Goal: Navigation & Orientation: Find specific page/section

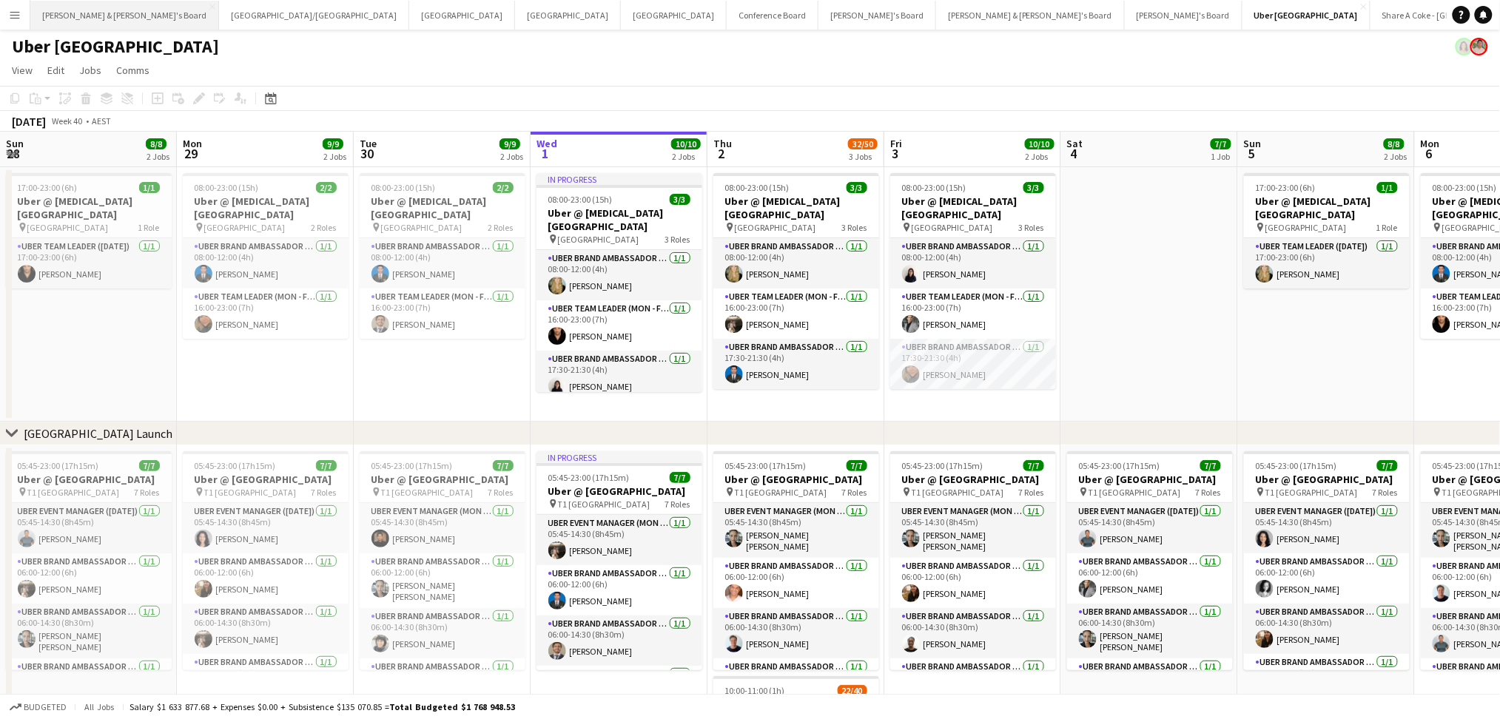
click at [98, 24] on button "[PERSON_NAME] & [PERSON_NAME]'s Board Close" at bounding box center [124, 15] width 189 height 29
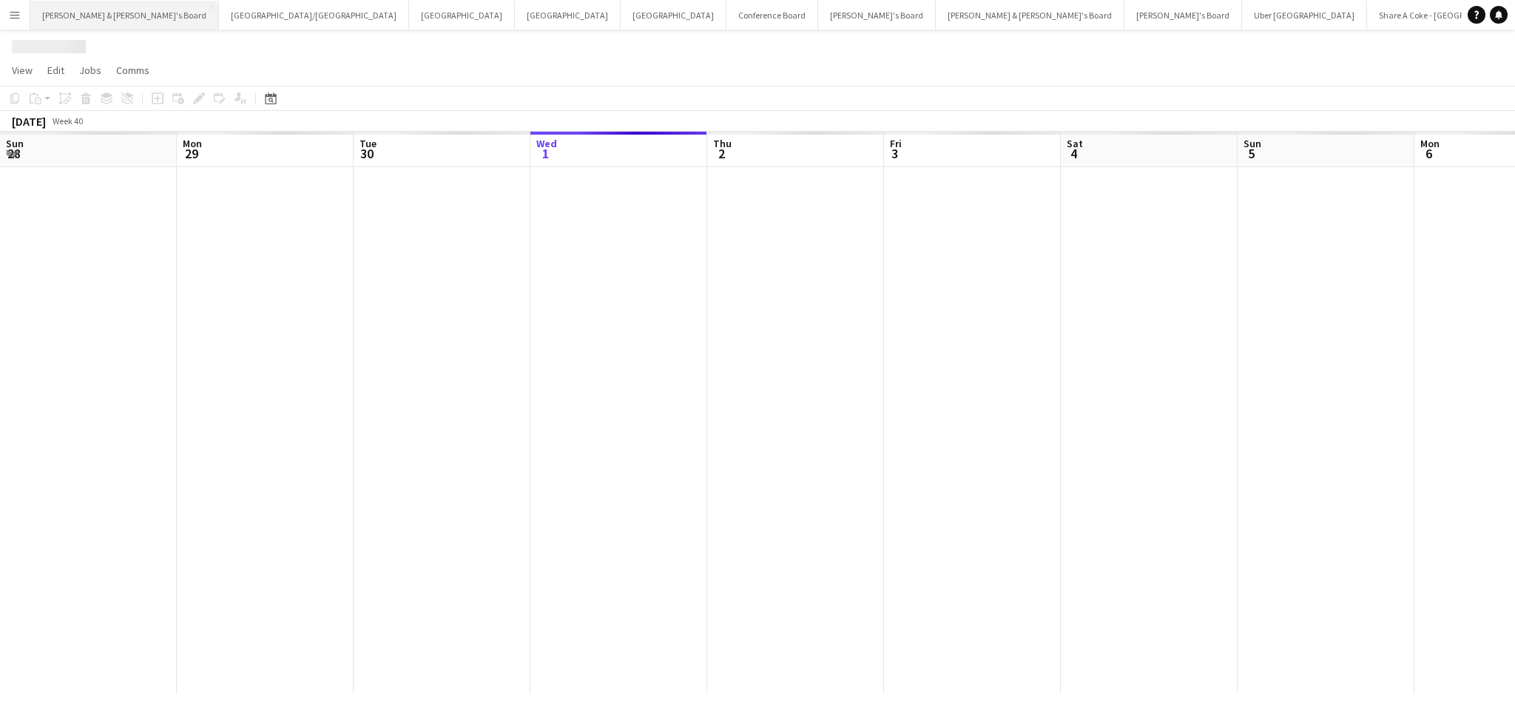
scroll to position [0, 353]
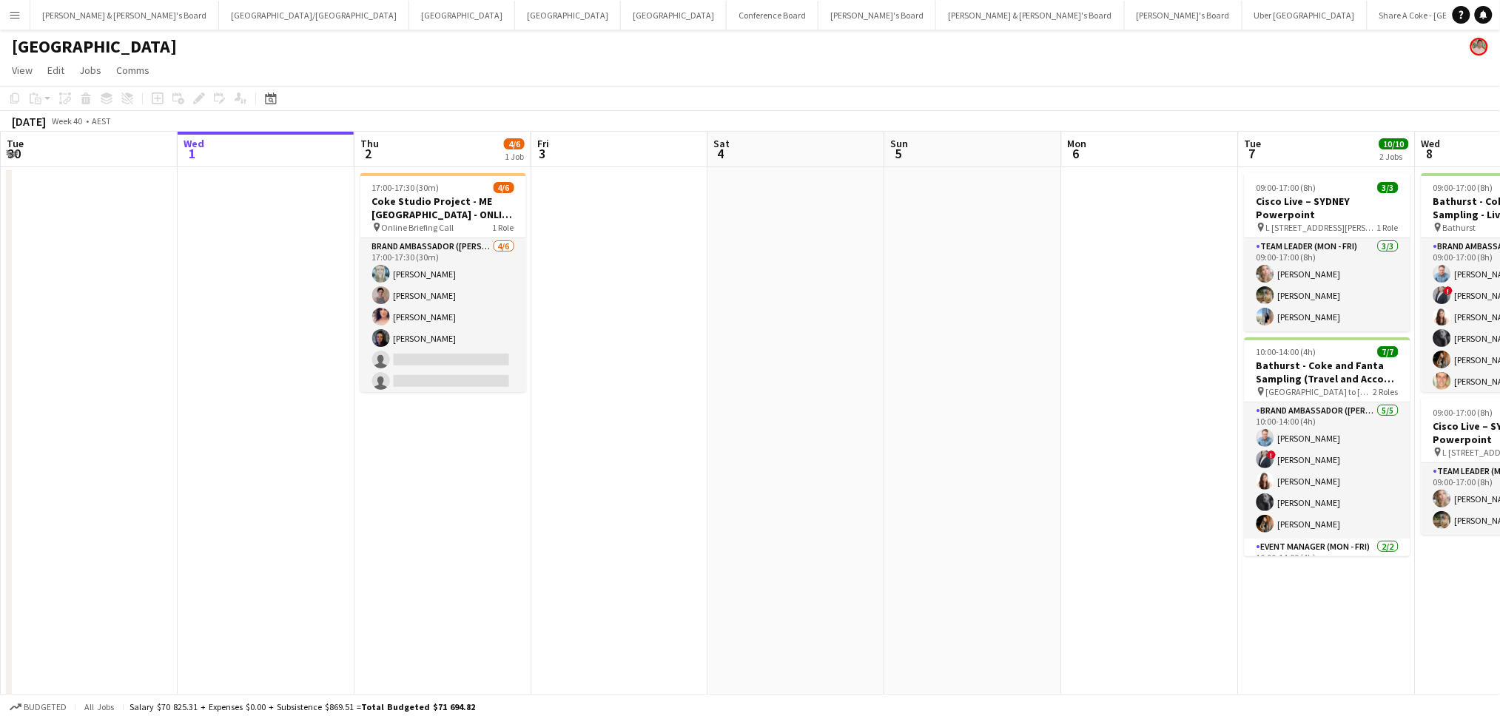
scroll to position [0, 451]
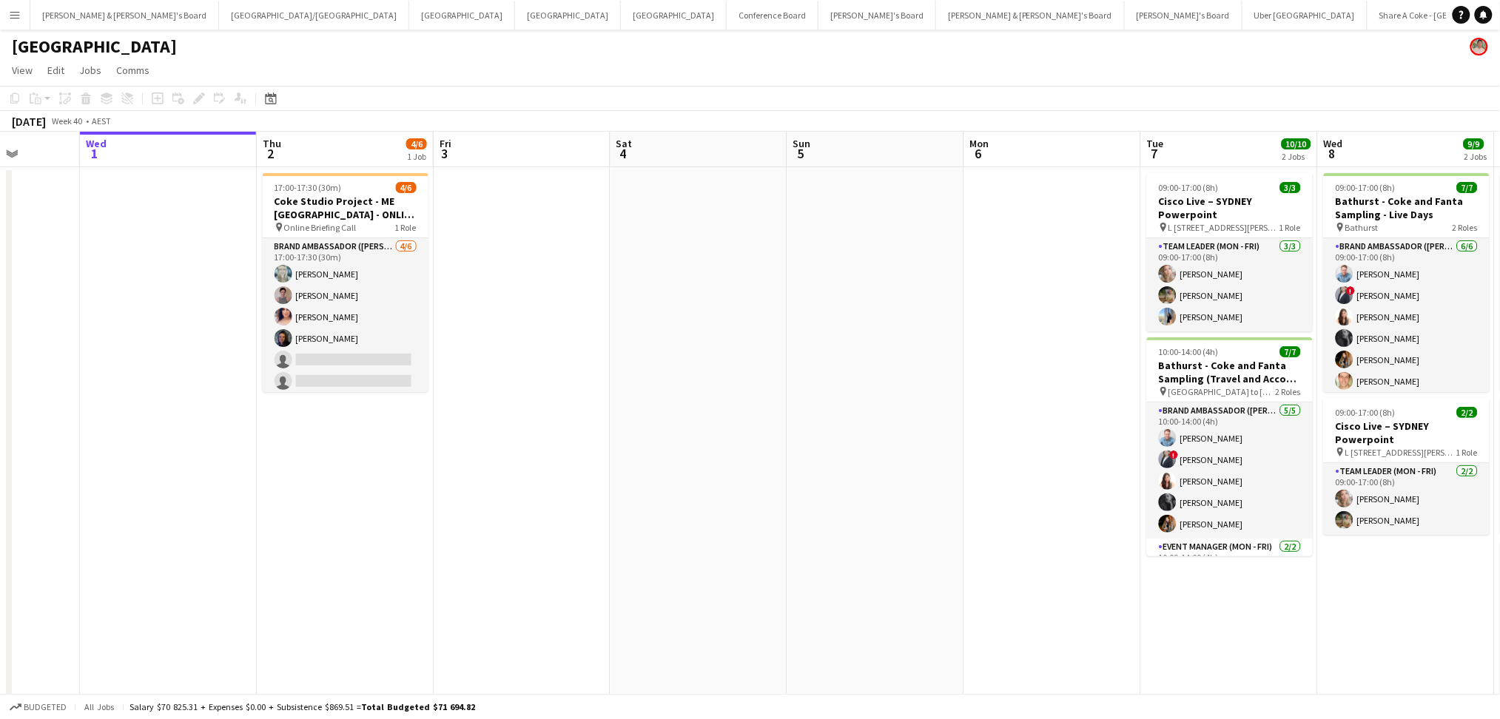
drag, startPoint x: 1154, startPoint y: 502, endPoint x: 1057, endPoint y: 502, distance: 96.9
click at [1057, 502] on app-calendar-viewport "Sun 28 Mon 29 Tue 30 Wed 1 Thu 2 4/6 1 Job Fri 3 Sat 4 Sun 5 Mon 6 Tue 7 10/10 …" at bounding box center [750, 461] width 1500 height 659
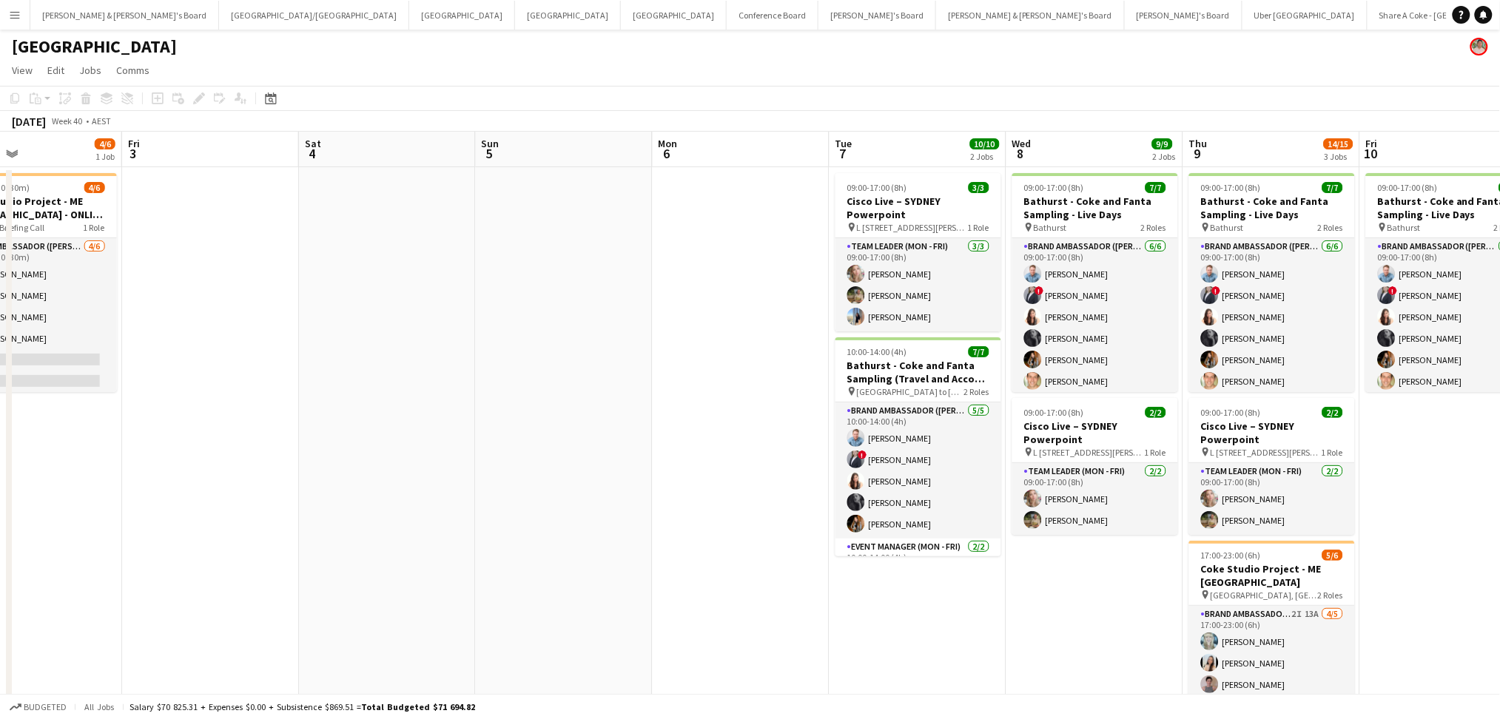
drag, startPoint x: 992, startPoint y: 568, endPoint x: 681, endPoint y: 562, distance: 311.6
click at [681, 562] on app-calendar-viewport "Mon 29 Tue 30 Wed 1 Thu 2 4/6 1 Job Fri 3 Sat 4 Sun 5 Mon 6 Tue 7 10/10 2 Jobs …" at bounding box center [750, 461] width 1500 height 659
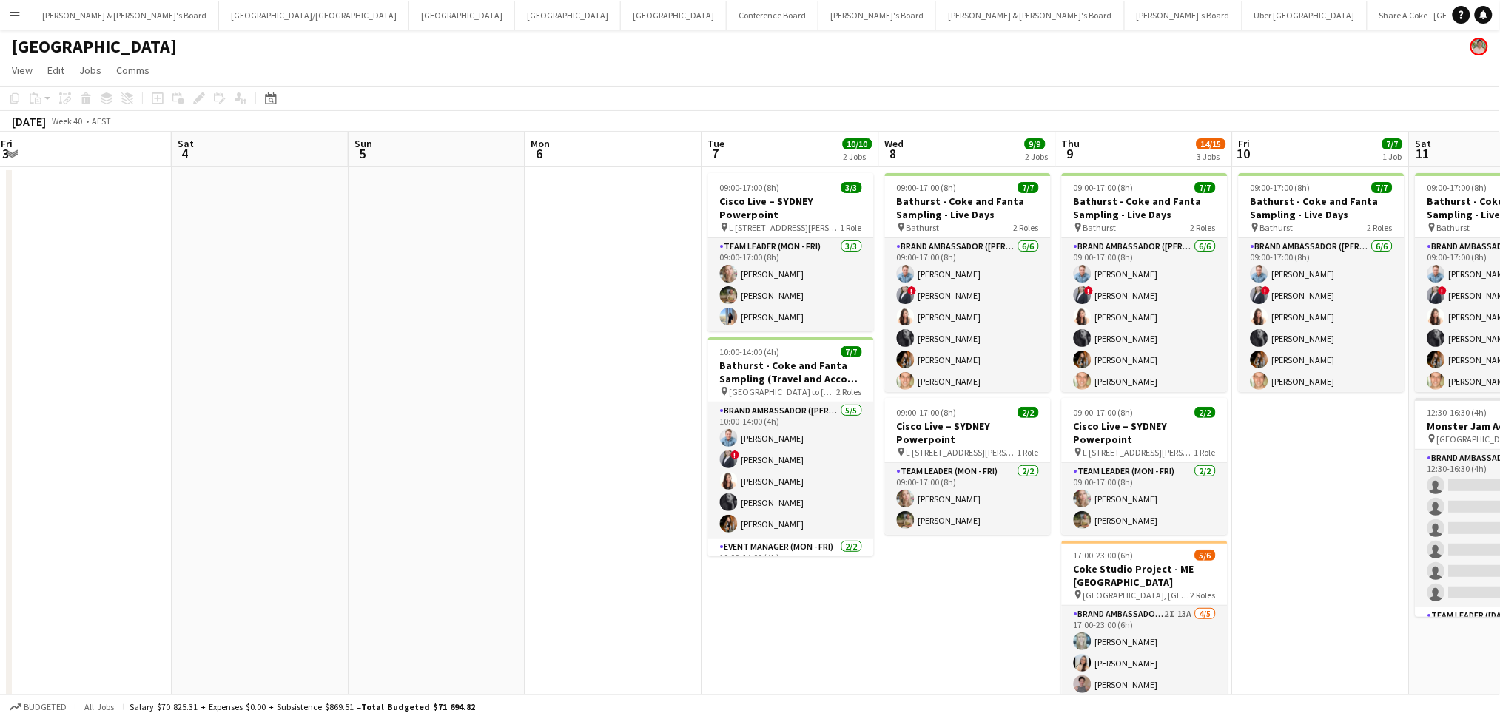
scroll to position [0, 624]
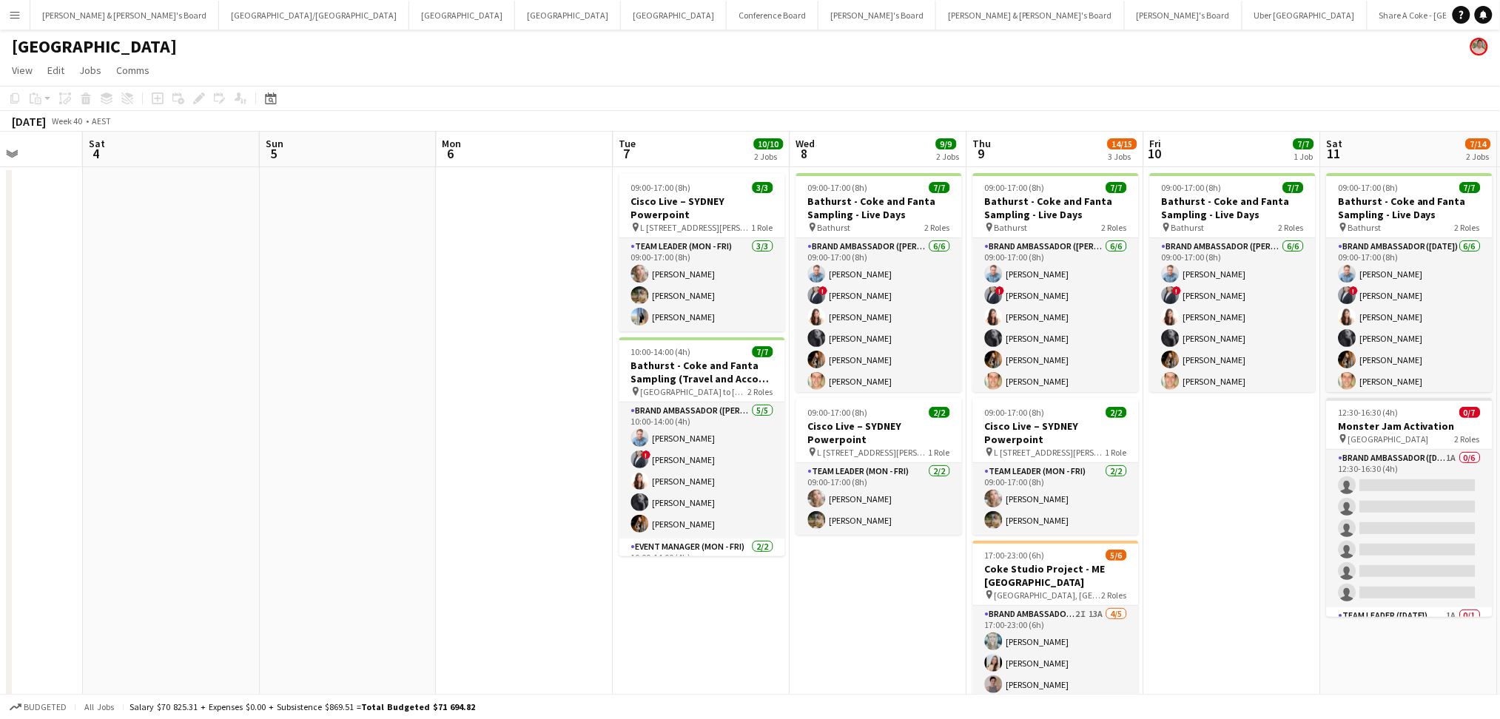
drag, startPoint x: 1042, startPoint y: 621, endPoint x: 826, endPoint y: 604, distance: 216.7
click at [826, 604] on app-calendar-viewport "Tue 30 Wed 1 Thu 2 4/6 1 Job Fri 3 Sat 4 Sun 5 Mon 6 Tue 7 10/10 2 Jobs Wed 8 9…" at bounding box center [750, 461] width 1500 height 659
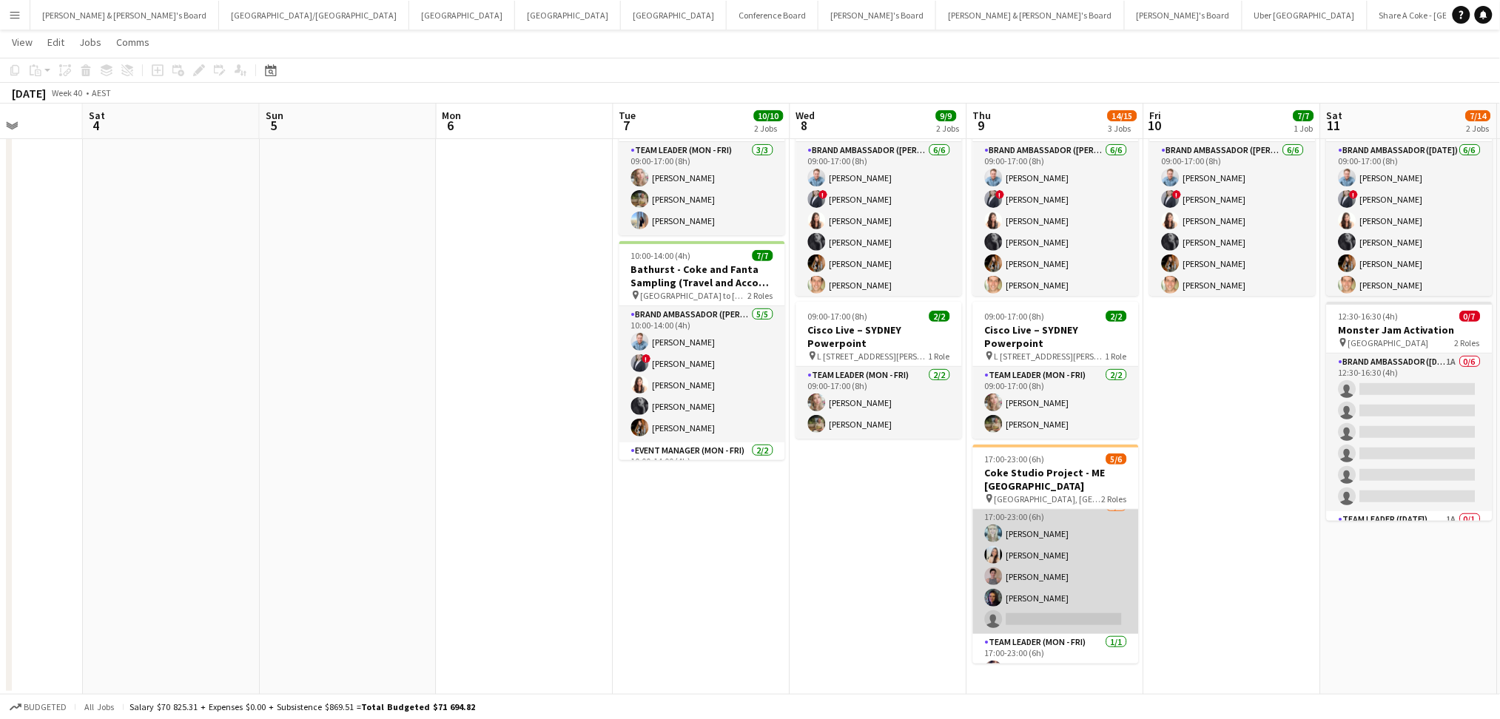
scroll to position [0, 0]
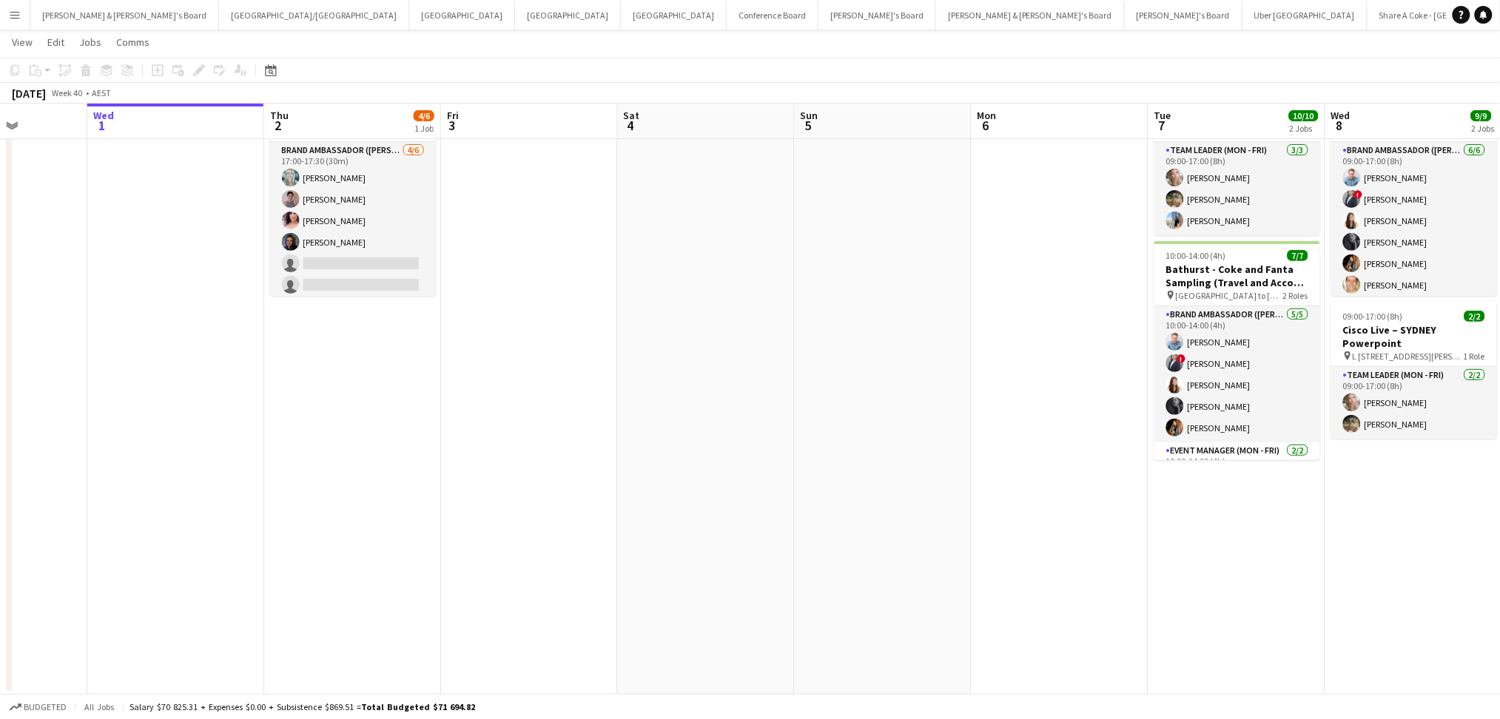
drag, startPoint x: 538, startPoint y: 551, endPoint x: 1073, endPoint y: 551, distance: 534.9
click at [1073, 551] on app-calendar-viewport "Sun 28 Mon 29 Tue 30 Wed 1 Thu 2 4/6 1 Job Fri 3 Sat 4 Sun 5 Mon 6 Tue 7 10/10 …" at bounding box center [750, 329] width 1500 height 732
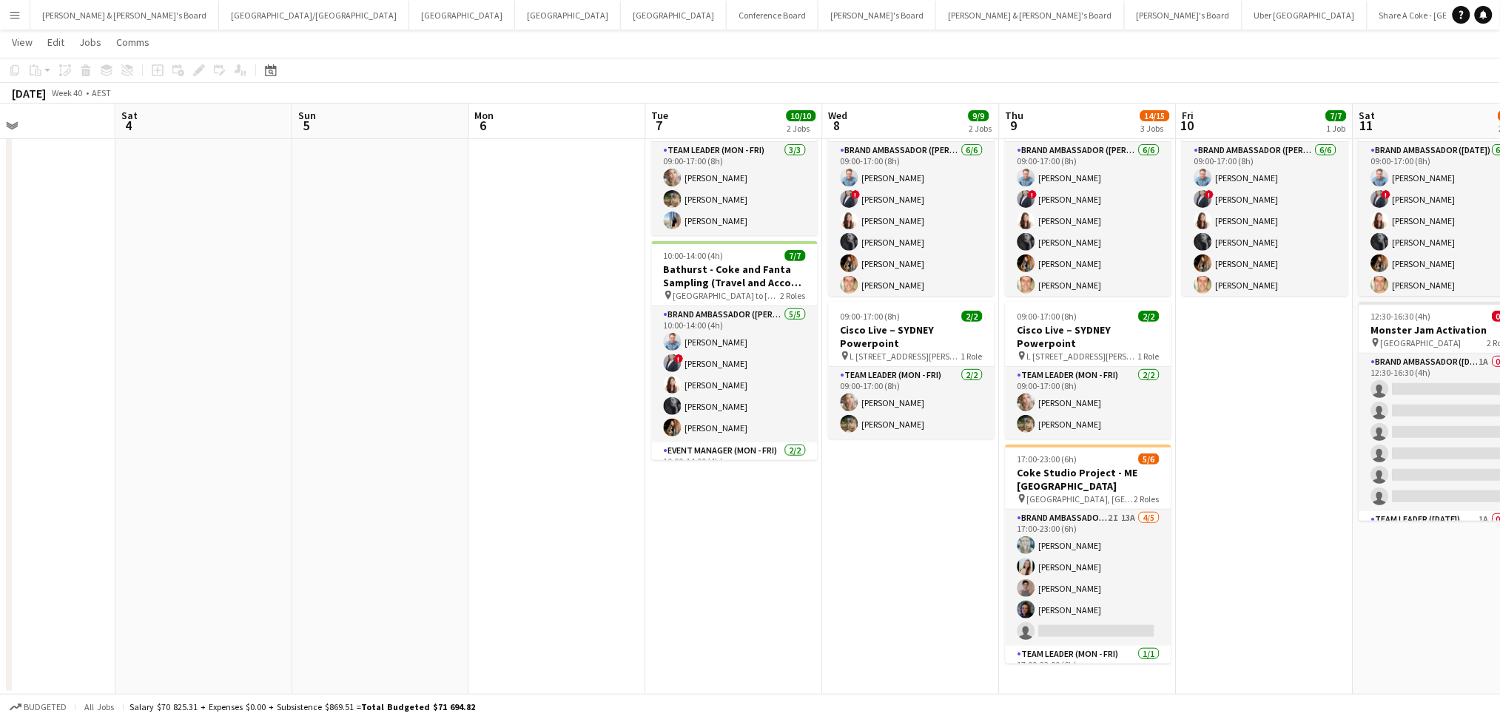
drag, startPoint x: 1176, startPoint y: 566, endPoint x: 672, endPoint y: 547, distance: 504.2
click at [672, 547] on app-calendar-viewport "Tue 30 Wed 1 Thu 2 4/6 1 Job Fri 3 Sat 4 Sun 5 Mon 6 Tue 7 10/10 2 Jobs Wed 8 9…" at bounding box center [750, 329] width 1500 height 732
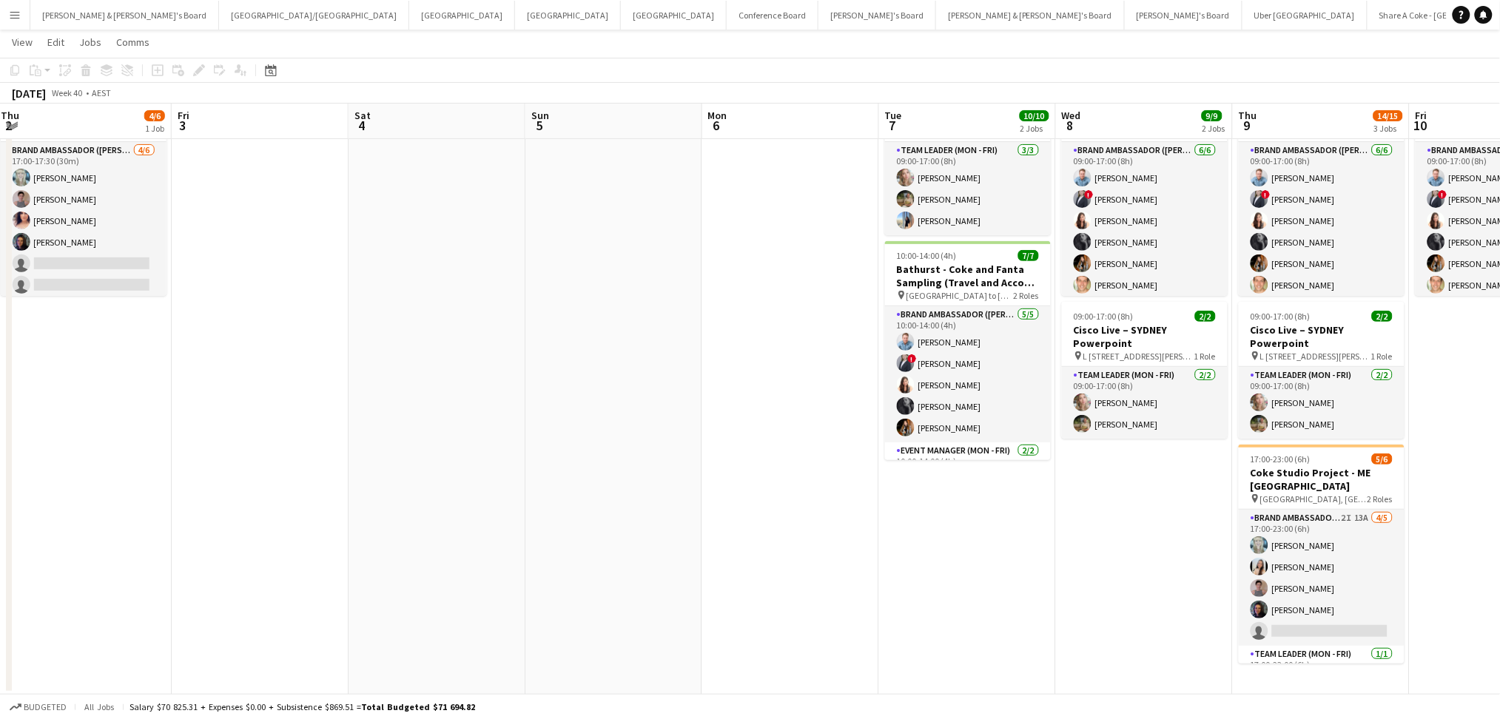
drag, startPoint x: 252, startPoint y: 449, endPoint x: 843, endPoint y: 495, distance: 592.2
click at [843, 495] on app-calendar-viewport "Tue 30 Wed 1 Thu 2 4/6 1 Job Fri 3 Sat 4 Sun 5 Mon 6 Tue 7 10/10 2 Jobs Wed 8 9…" at bounding box center [750, 329] width 1500 height 732
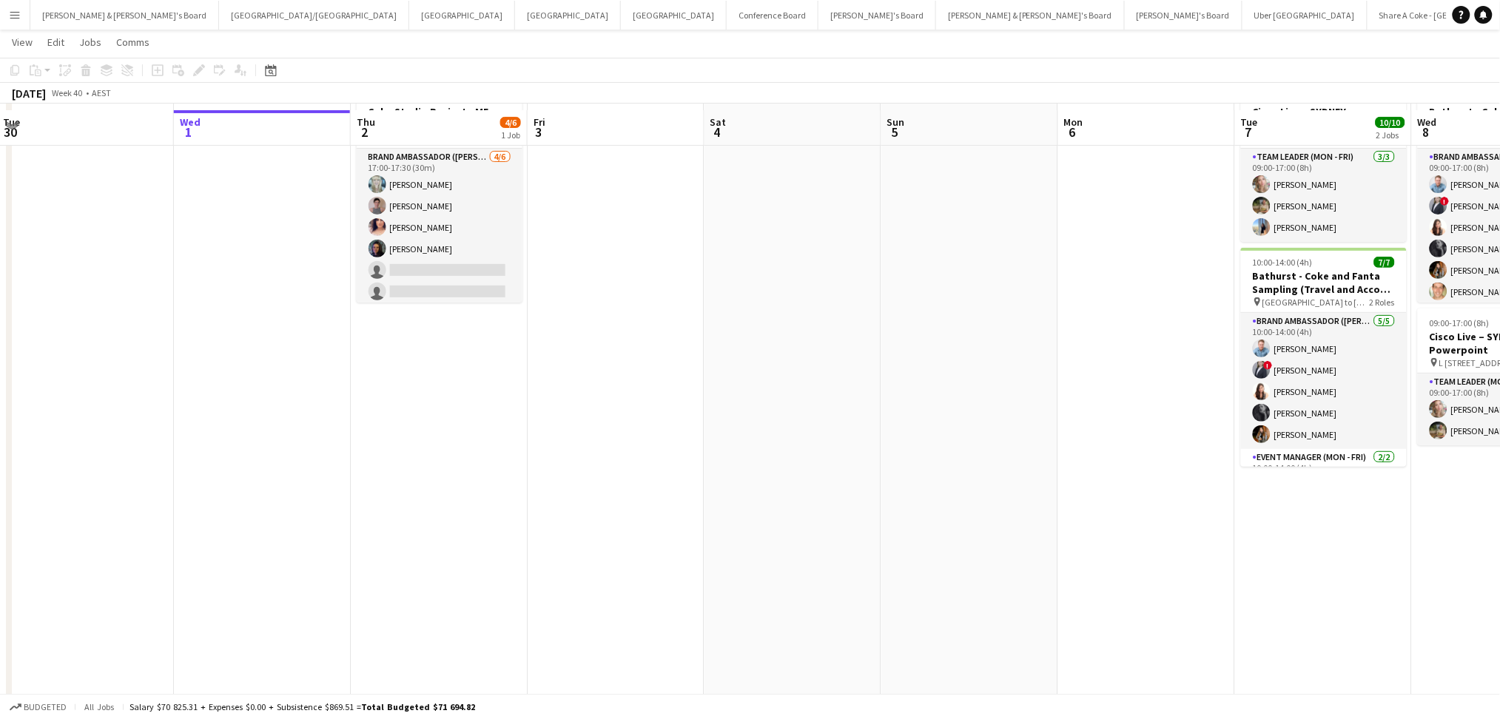
scroll to position [95, 0]
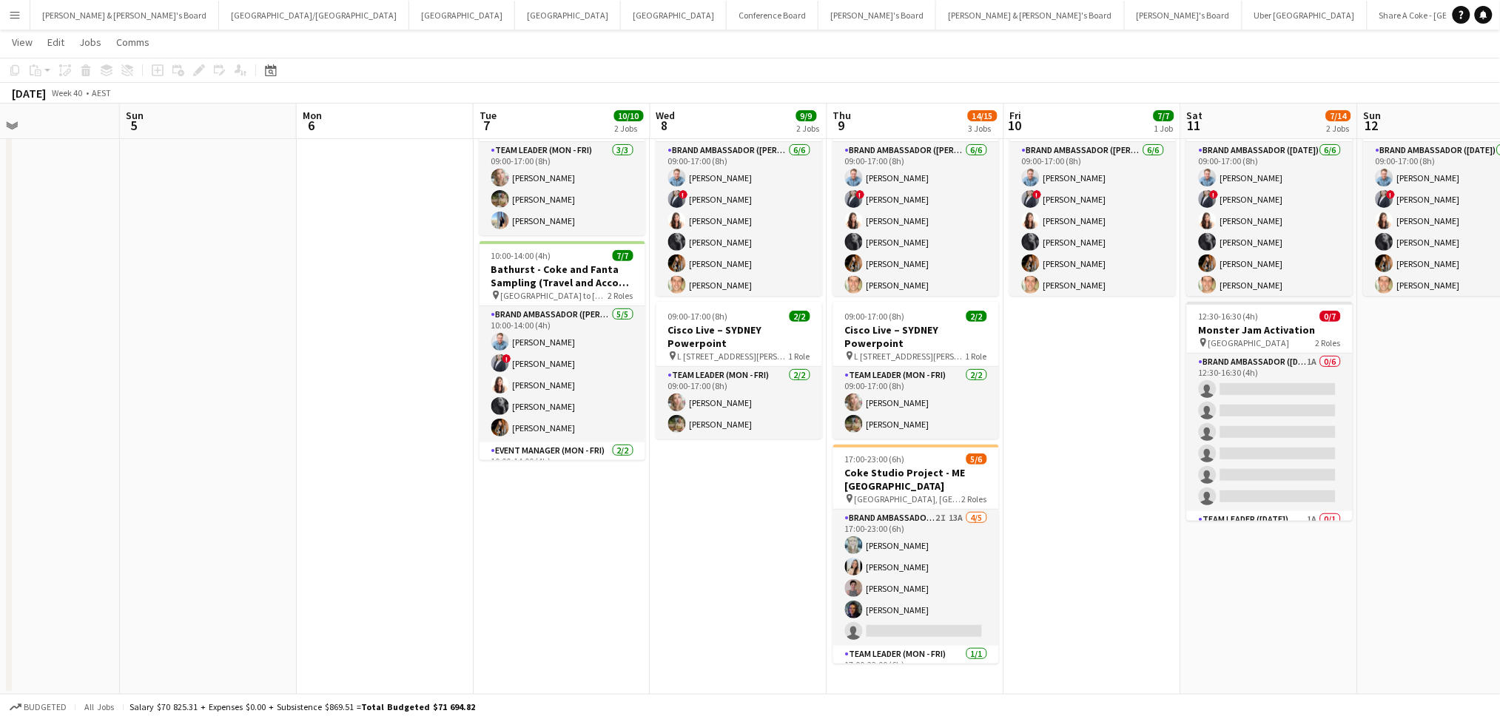
drag, startPoint x: 1241, startPoint y: 561, endPoint x: 479, endPoint y: 476, distance: 766.8
click at [479, 476] on app-calendar-viewport "Thu 2 4/6 1 Job Fri 3 Sat 4 Sun 5 Mon 6 Tue 7 10/10 2 Jobs Wed 8 9/9 2 Jobs Thu…" at bounding box center [750, 329] width 1500 height 732
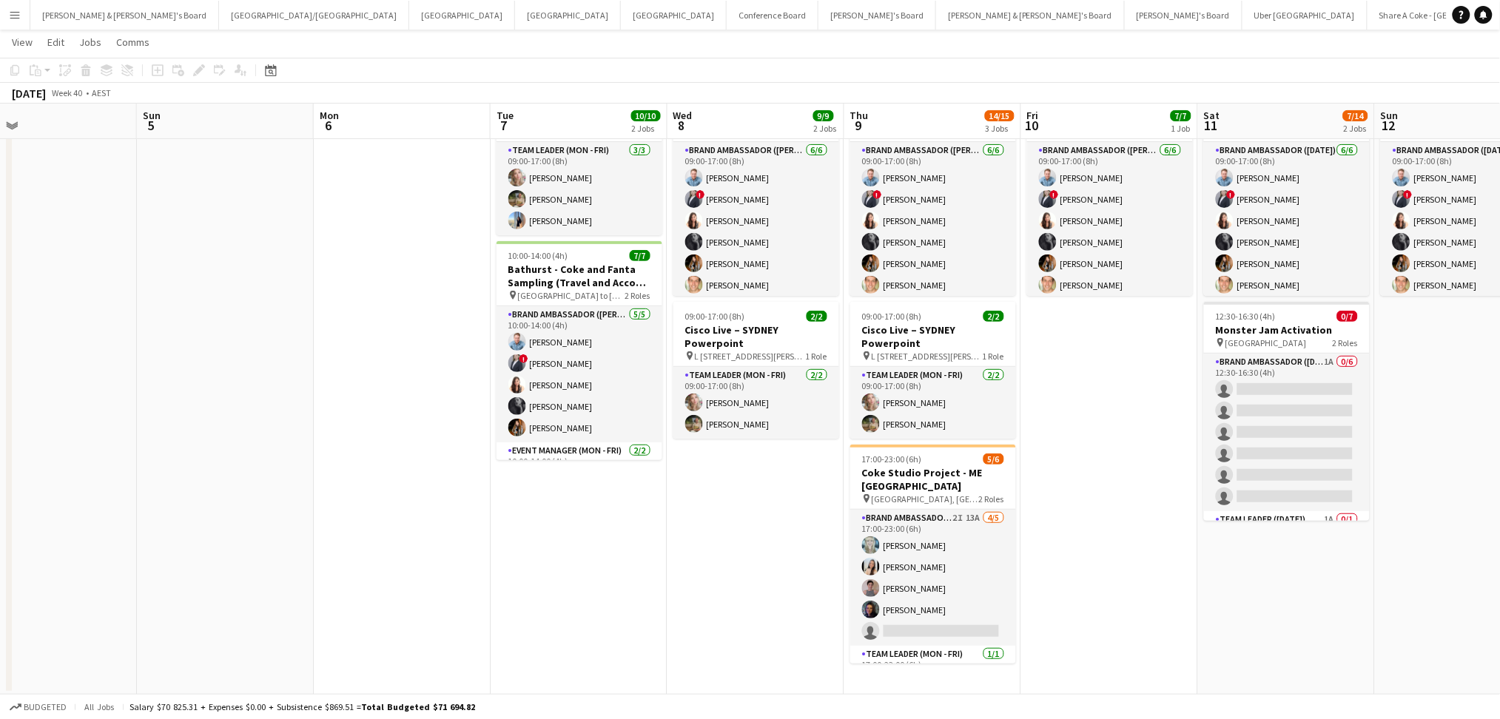
scroll to position [0, 368]
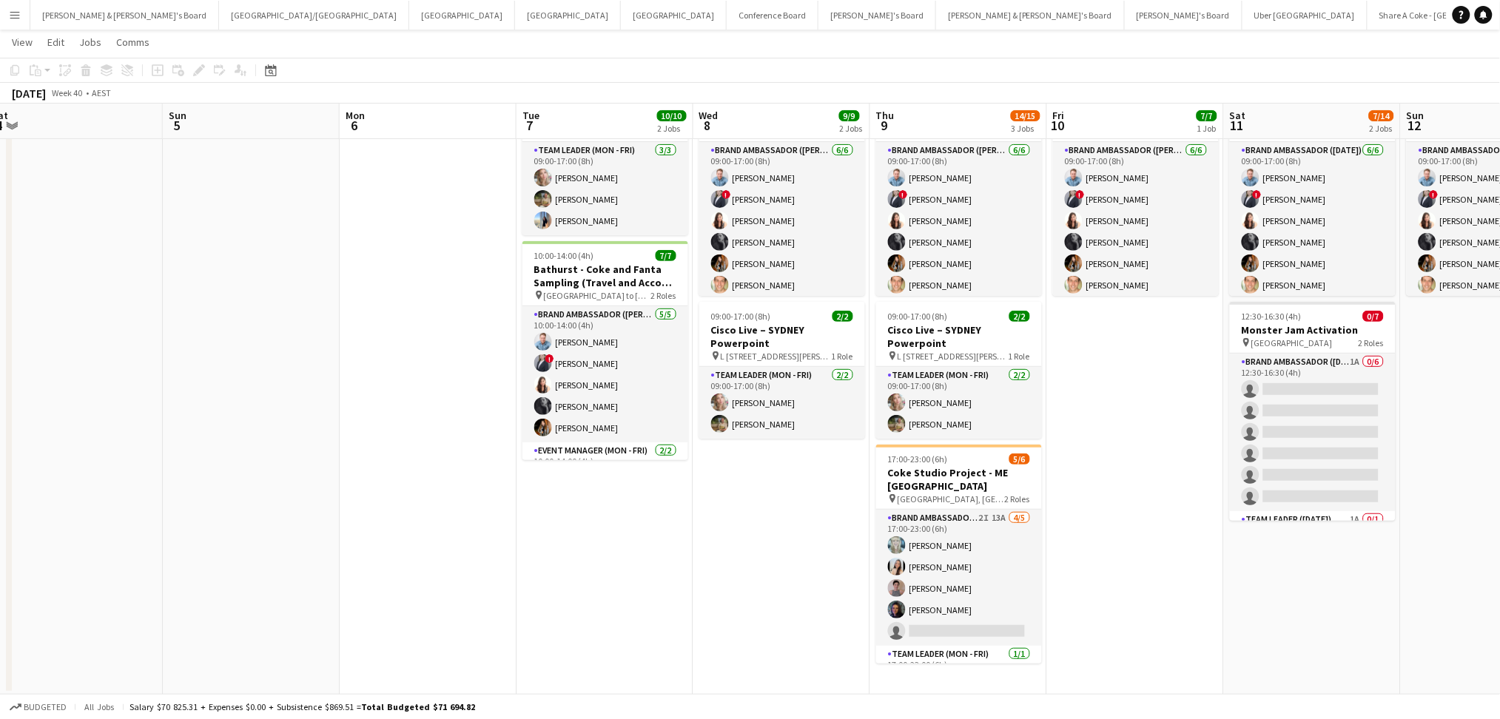
drag, startPoint x: 479, startPoint y: 476, endPoint x: 699, endPoint y: 457, distance: 221.3
click at [699, 457] on app-calendar-viewport "Thu 2 4/6 1 Job Fri 3 Sat 4 Sun 5 Mon 6 Tue 7 10/10 2 Jobs Wed 8 9/9 2 Jobs Thu…" at bounding box center [750, 329] width 1500 height 732
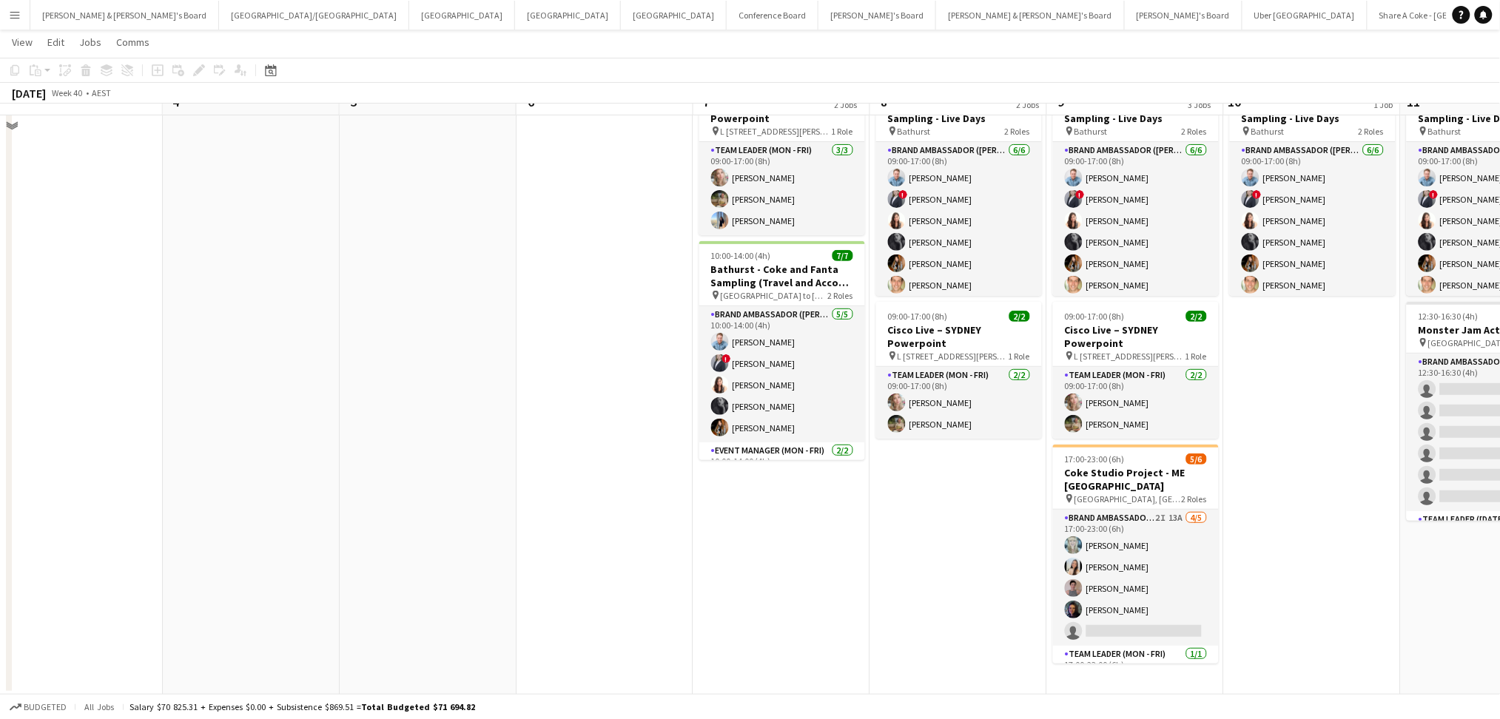
scroll to position [0, 0]
